Goal: Task Accomplishment & Management: Use online tool/utility

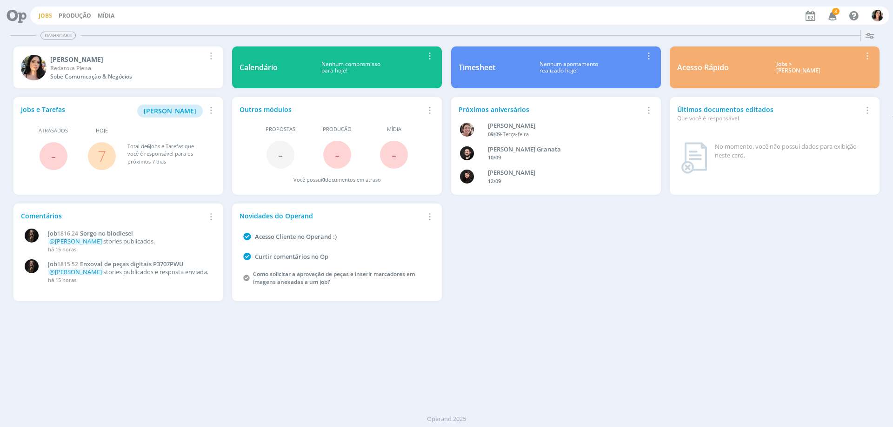
click at [42, 18] on link "Jobs" at bounding box center [45, 16] width 13 height 8
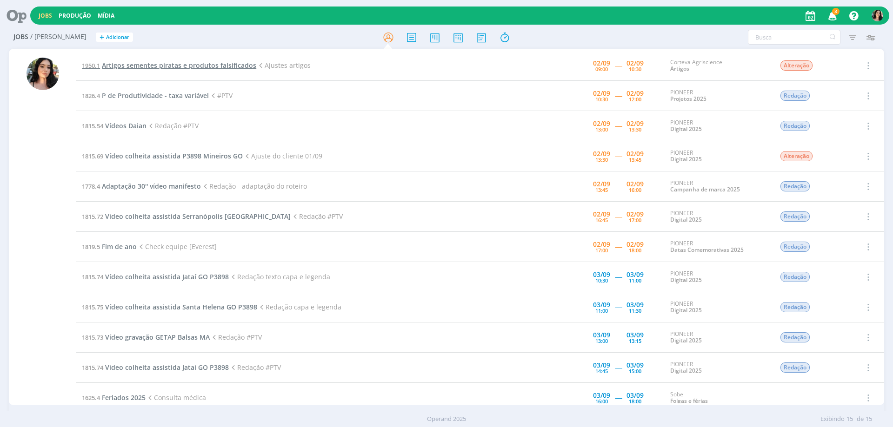
click at [181, 64] on span "Artigos sementes piratas e produtos falsificados" at bounding box center [179, 65] width 154 height 9
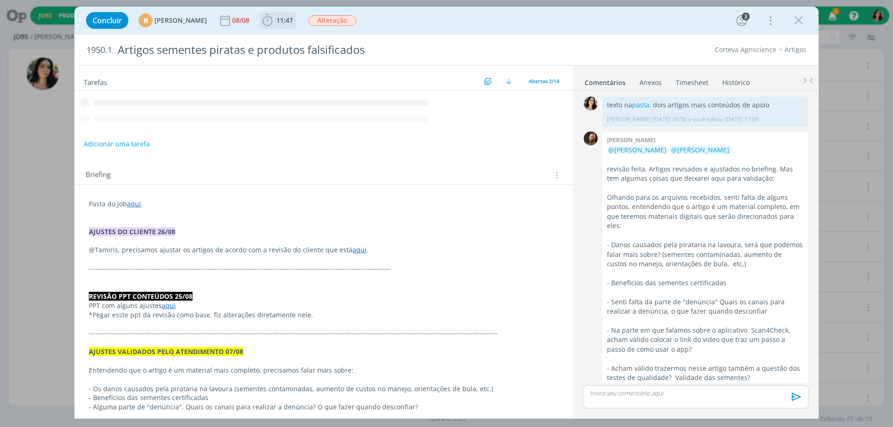
scroll to position [564, 0]
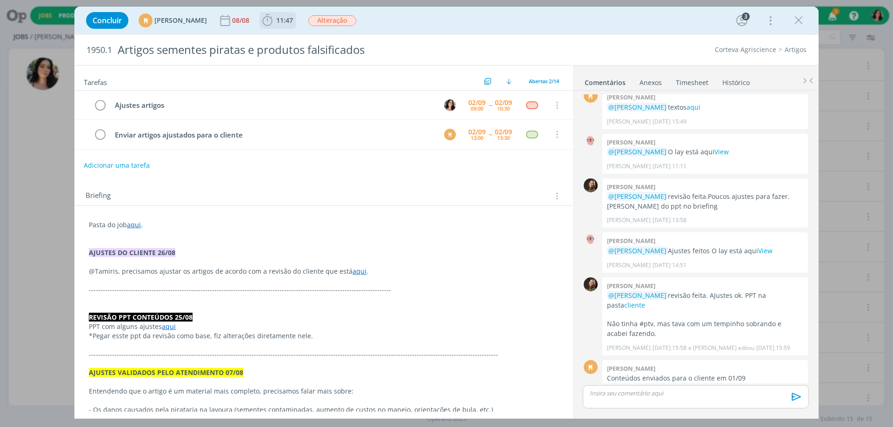
click at [293, 23] on span "11:47" at bounding box center [284, 20] width 17 height 9
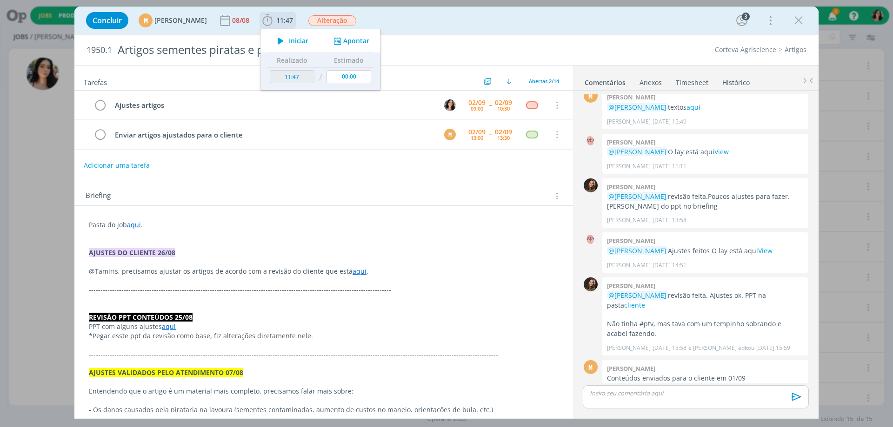
click at [308, 40] on span "Iniciar" at bounding box center [299, 41] width 20 height 7
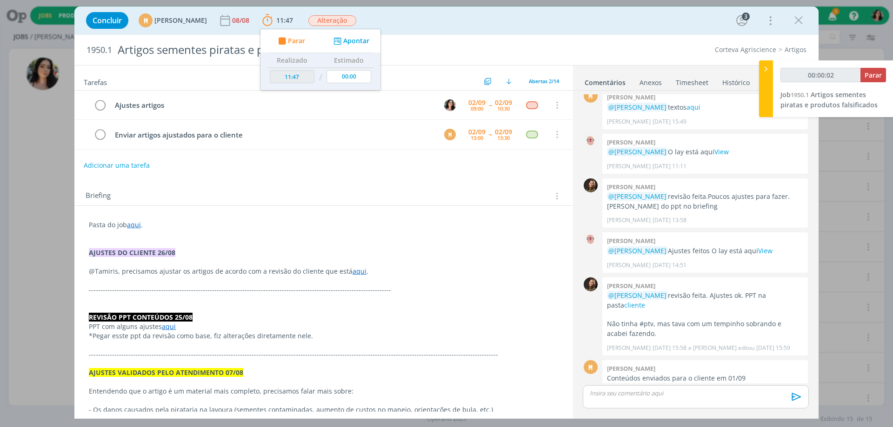
click at [353, 271] on link "aqui" at bounding box center [360, 271] width 14 height 9
click at [357, 275] on link "aqui" at bounding box center [360, 271] width 14 height 9
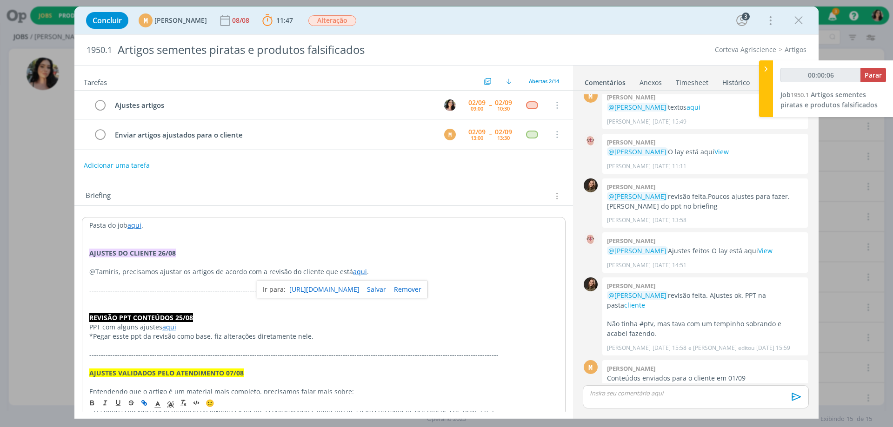
click at [347, 289] on link "[URL][DOMAIN_NAME]" at bounding box center [324, 290] width 70 height 12
type input "00:28:57"
